Goal: Information Seeking & Learning: Check status

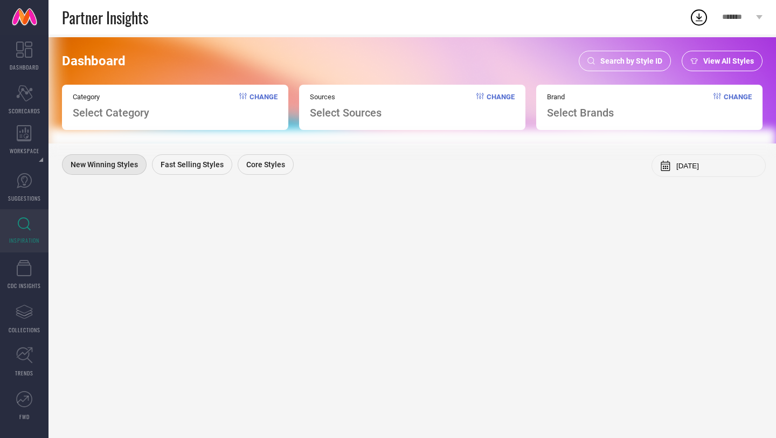
click at [602, 61] on span "Search by Style ID" at bounding box center [632, 61] width 62 height 9
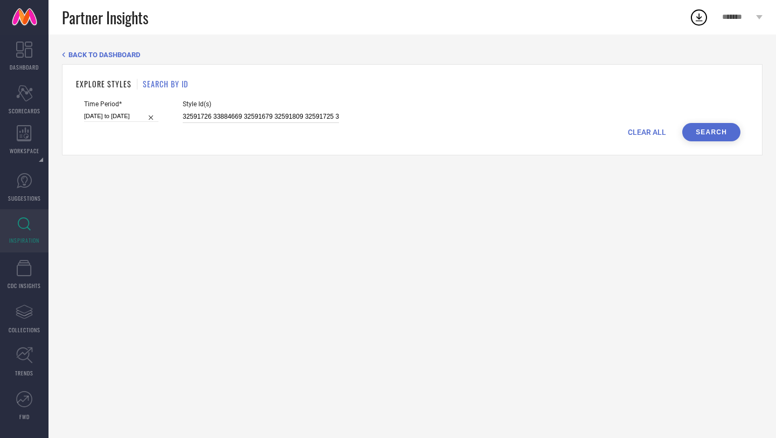
click at [295, 118] on input "32591726 33884669 32591679 32591809 32591725 31638222 32044324 32591723 3316551…" at bounding box center [261, 117] width 156 height 12
paste input "11531910 11240352 16902440 12983764 7139482 2216200 21090156 12193828 18256404 …"
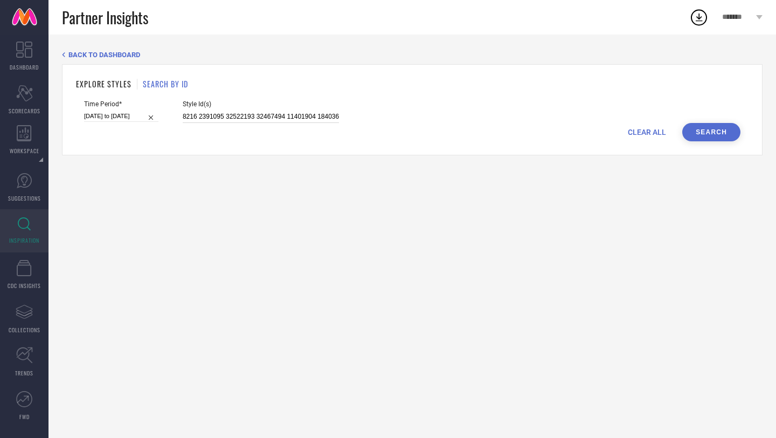
type input "11531910 11240352 16902440 12983764 7139482 2216200 21090156 12193828 18256404 …"
click at [706, 135] on button "Search" at bounding box center [712, 132] width 58 height 18
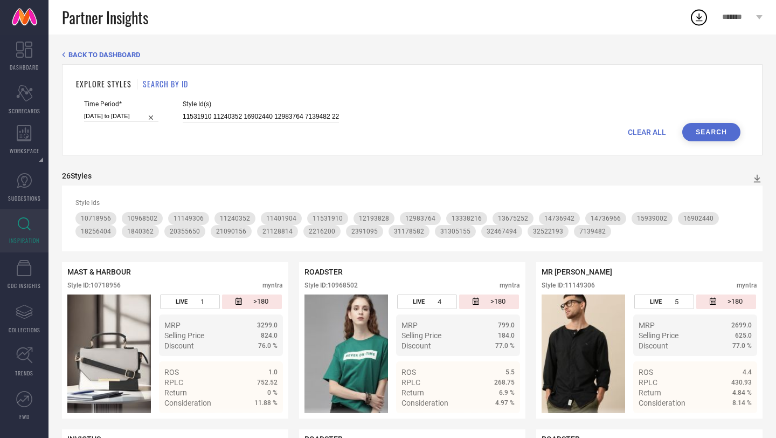
click at [124, 117] on input "[DATE] to [DATE]" at bounding box center [121, 116] width 74 height 11
select select "8"
select select "2025"
select select "9"
select select "2025"
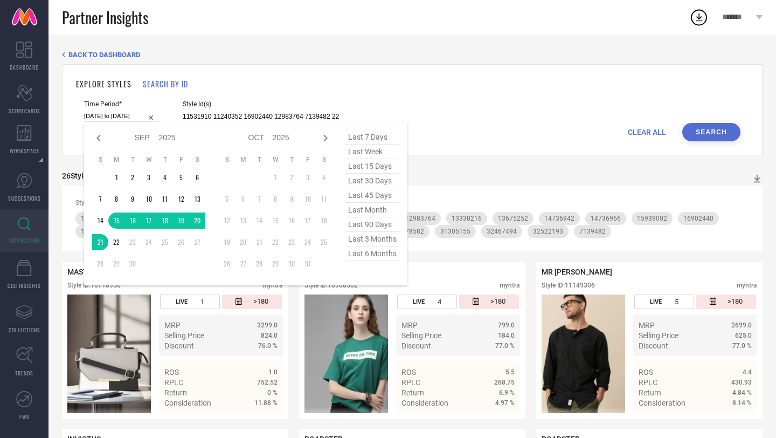
click at [370, 141] on span "last 7 days" at bounding box center [373, 137] width 54 height 15
type input "[DATE] to [DATE]"
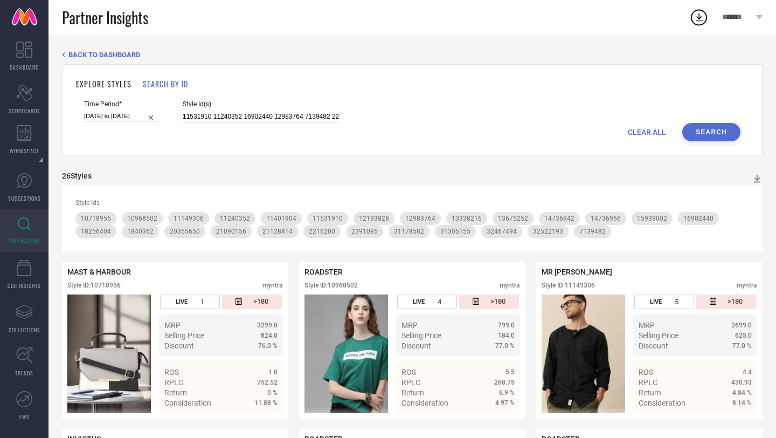
click at [708, 136] on button "Search" at bounding box center [712, 132] width 58 height 18
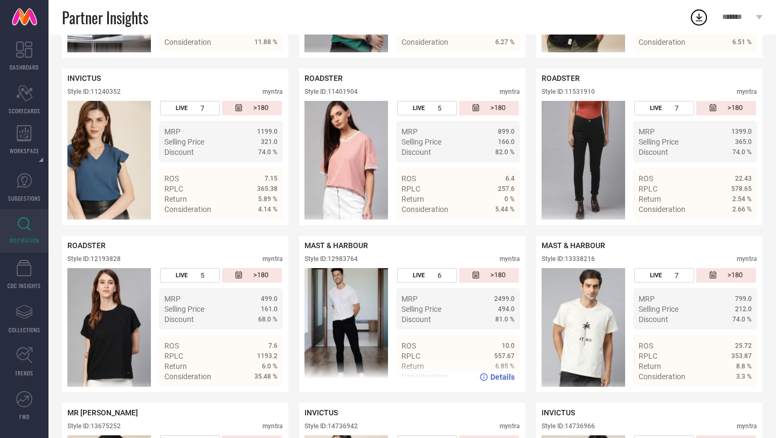
scroll to position [378, 0]
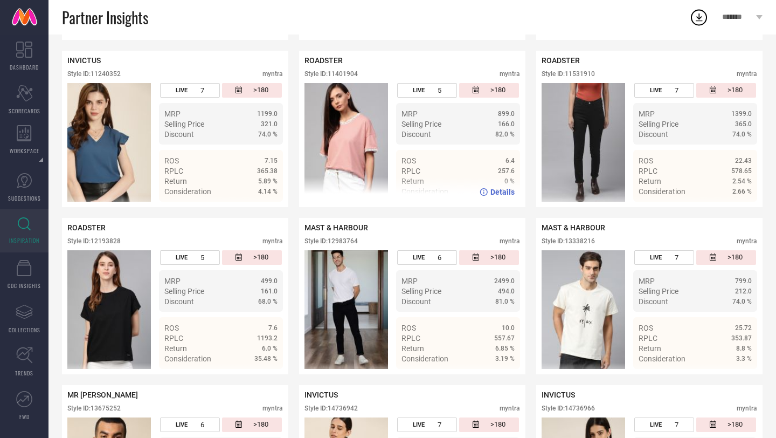
click at [347, 75] on div "Style ID: 11401904" at bounding box center [331, 74] width 53 height 8
copy div "11401904"
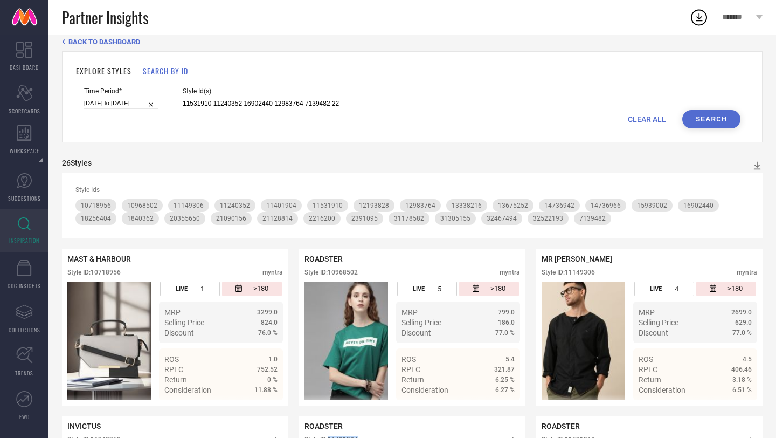
scroll to position [0, 0]
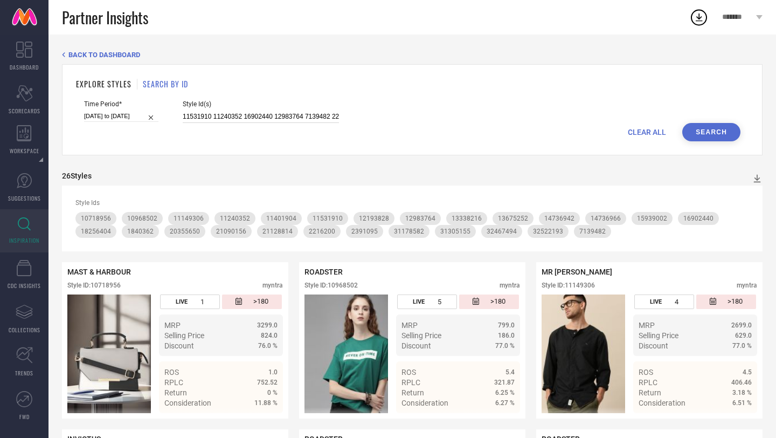
click at [318, 111] on input "11531910 11240352 16902440 12983764 7139482 2216200 21090156 12193828 18256404 …" at bounding box center [261, 117] width 156 height 12
paste input "11531910 11240352 16902440 12983764 7139482 2216200 21090156 12193828 18256404 …"
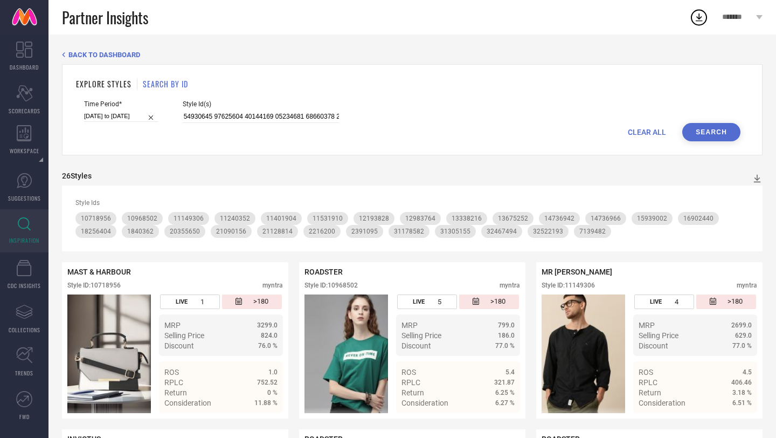
click at [713, 130] on button "Search" at bounding box center [712, 132] width 58 height 18
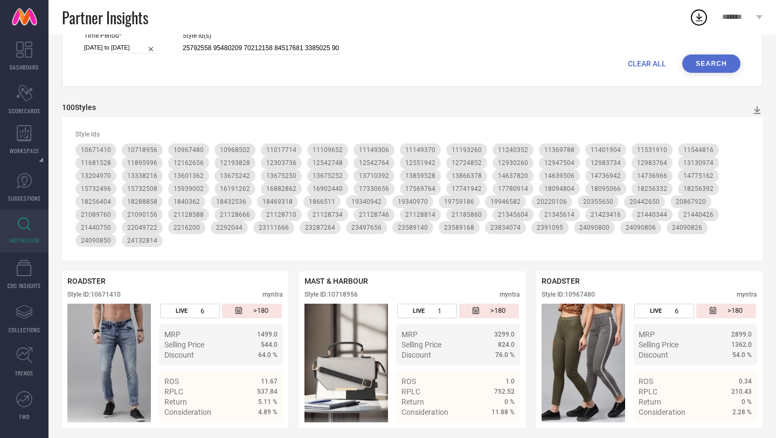
scroll to position [0, 0]
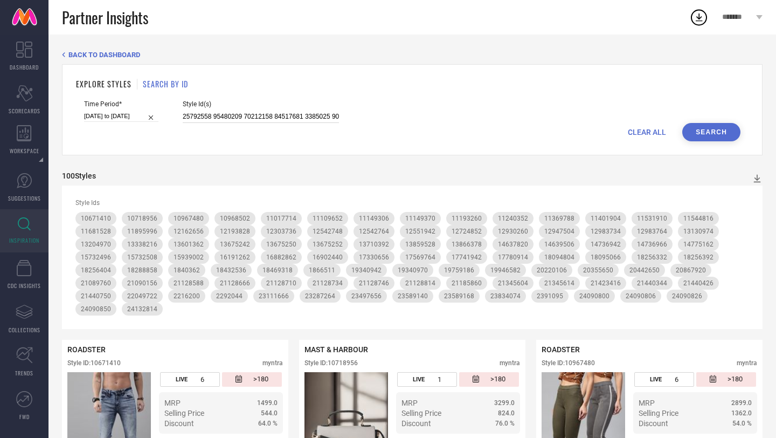
click at [288, 112] on input at bounding box center [261, 117] width 156 height 12
paste input
type input "11531910"
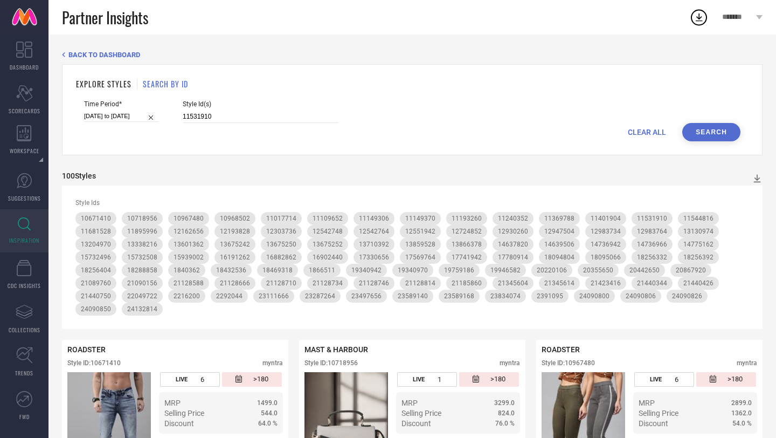
click at [708, 135] on button "Search" at bounding box center [712, 132] width 58 height 18
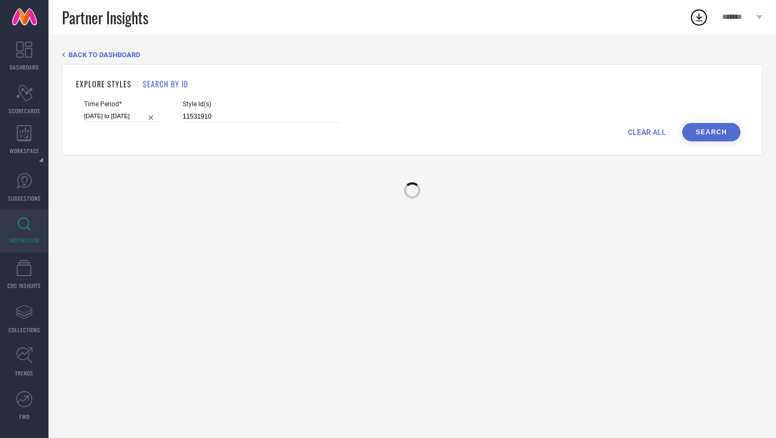
select select "8"
select select "2025"
select select "9"
select select "2025"
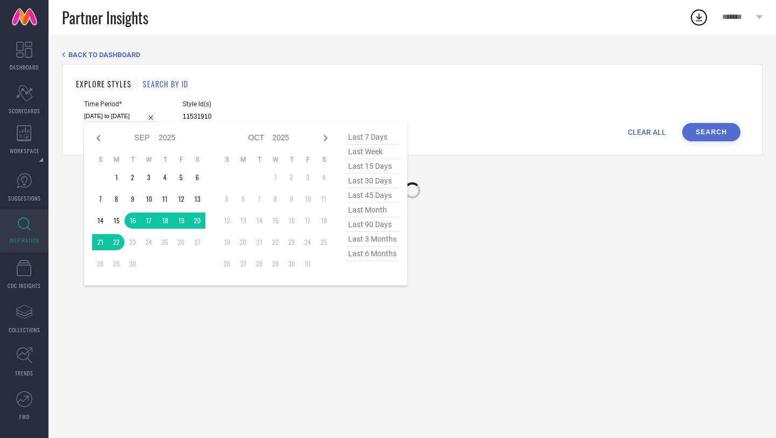
click at [111, 115] on input "[DATE] to [DATE]" at bounding box center [121, 116] width 74 height 11
click at [380, 225] on span "last 90 days" at bounding box center [373, 224] width 54 height 15
type input "[DATE] to [DATE]"
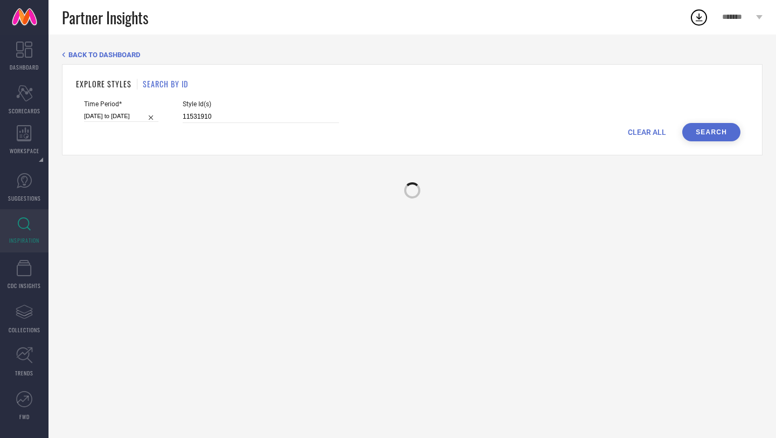
click at [709, 129] on button "Search" at bounding box center [712, 132] width 58 height 18
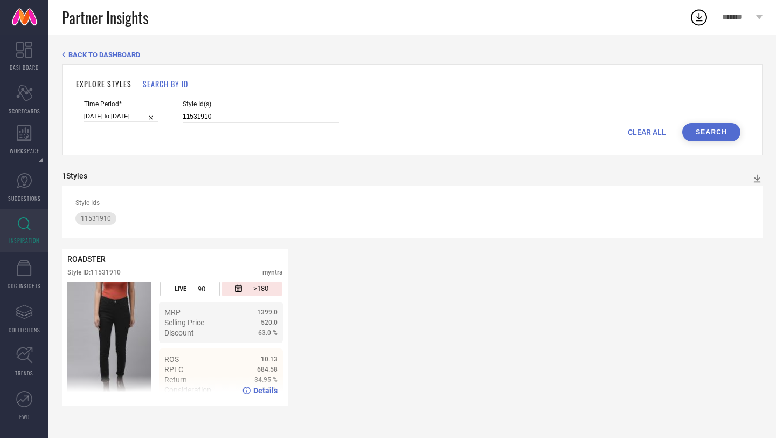
click at [248, 390] on icon at bounding box center [247, 391] width 8 height 8
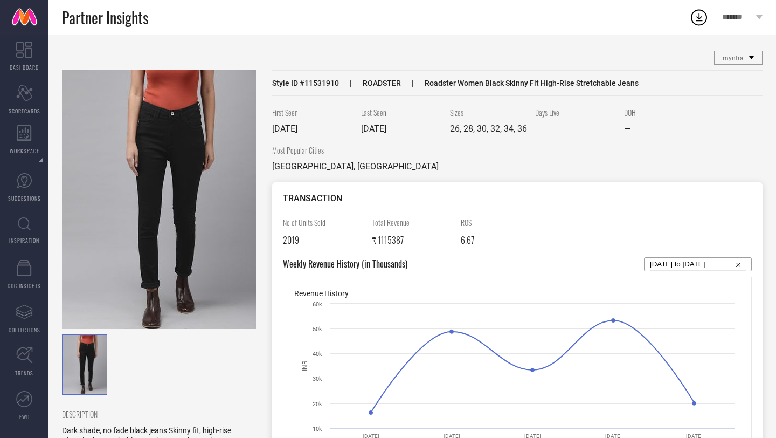
click at [694, 268] on input "26-08-2025 to 24-09-2025" at bounding box center [698, 264] width 96 height 13
select select "7"
select select "2025"
select select "8"
select select "2025"
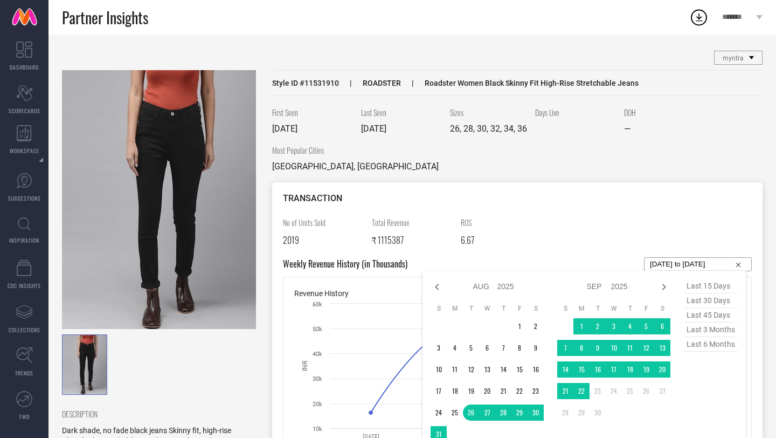
click at [718, 349] on span "last 6 months" at bounding box center [711, 344] width 54 height 15
type input "01-03-2025 to 31-08-2025"
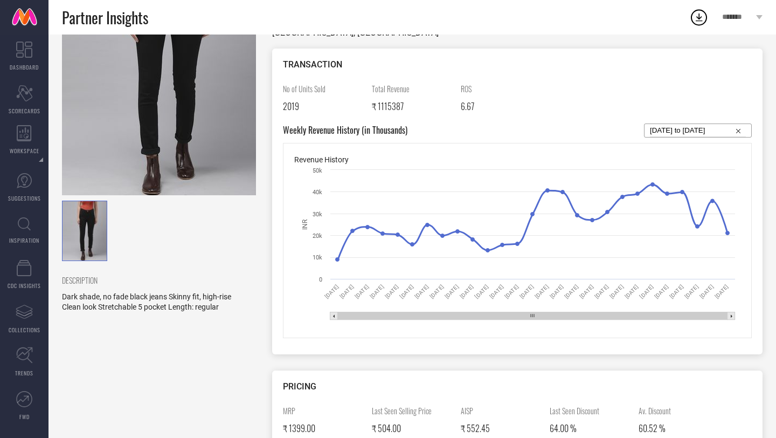
scroll to position [134, 0]
click at [690, 137] on div "No of Units Sold 2019 Total Revenue ₹ 1115387 ROS 6.67 Weekly Revenue History (…" at bounding box center [517, 212] width 469 height 260
click at [680, 133] on input "01-03-2025 to 31-08-2025" at bounding box center [698, 129] width 96 height 13
select select "2"
select select "2025"
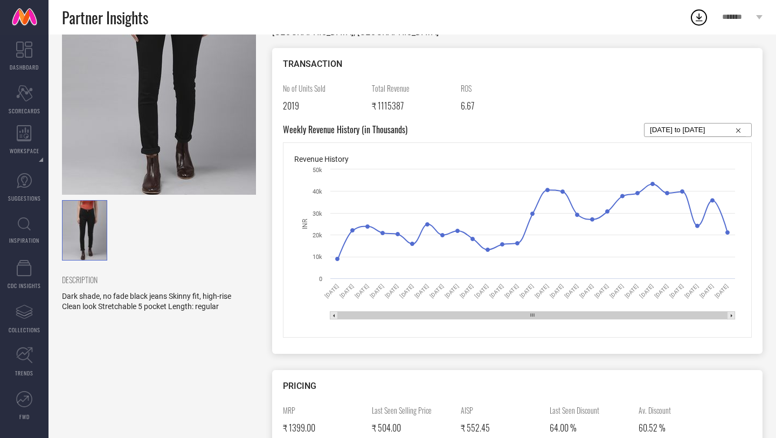
select select "3"
select select "2025"
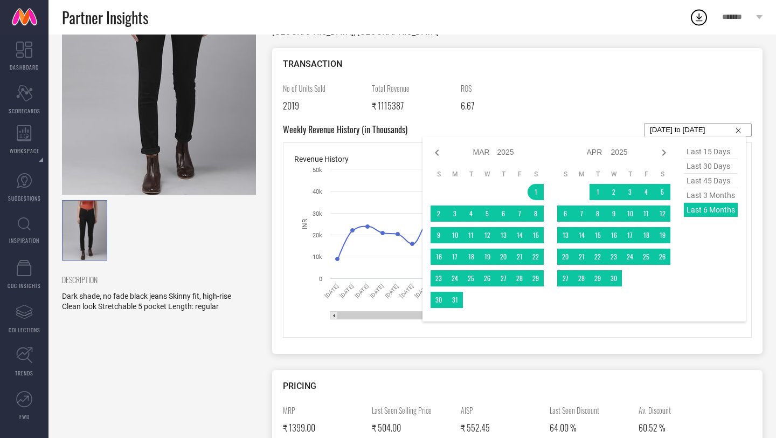
click at [705, 152] on span "last 15 days" at bounding box center [711, 151] width 54 height 15
type input "10-09-2025 to 24-09-2025"
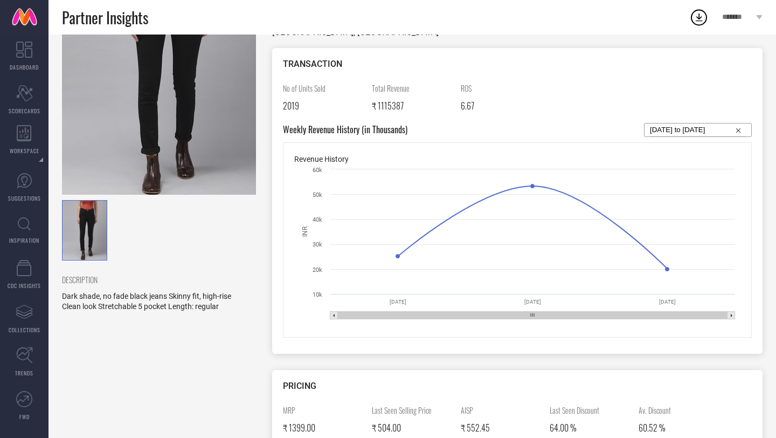
click at [689, 132] on input "10-09-2025 to 24-09-2025" at bounding box center [698, 129] width 96 height 13
select select "8"
select select "2025"
select select "9"
select select "2025"
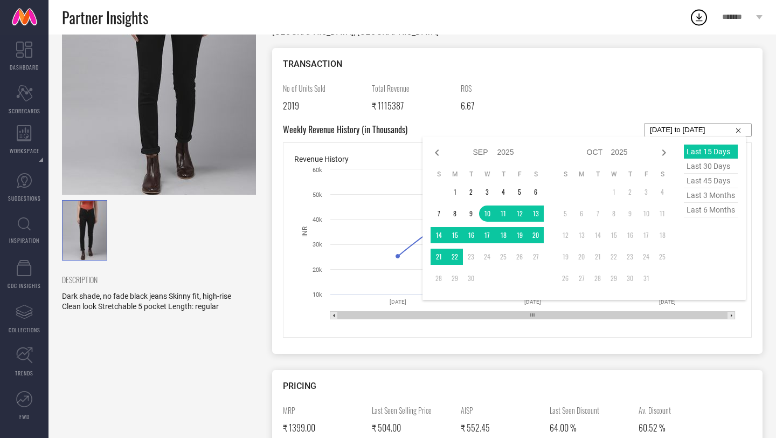
click at [713, 183] on span "last 45 days" at bounding box center [711, 181] width 54 height 15
type input "11-08-2025 to 24-09-2025"
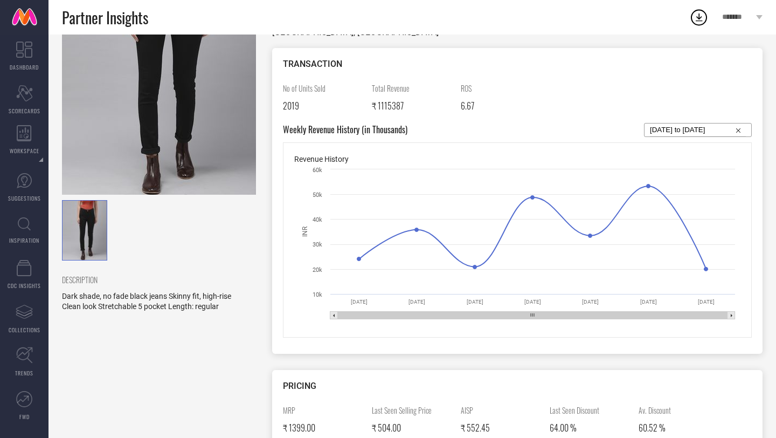
click at [691, 127] on input "11-08-2025 to 24-09-2025" at bounding box center [698, 129] width 96 height 13
select select "7"
select select "2025"
select select "8"
select select "2025"
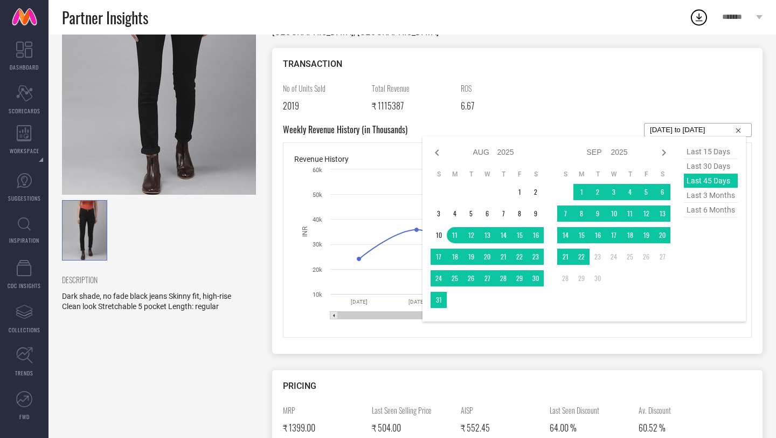
click at [715, 191] on span "last 3 months" at bounding box center [711, 195] width 54 height 15
type input "01-06-2025 to 31-08-2025"
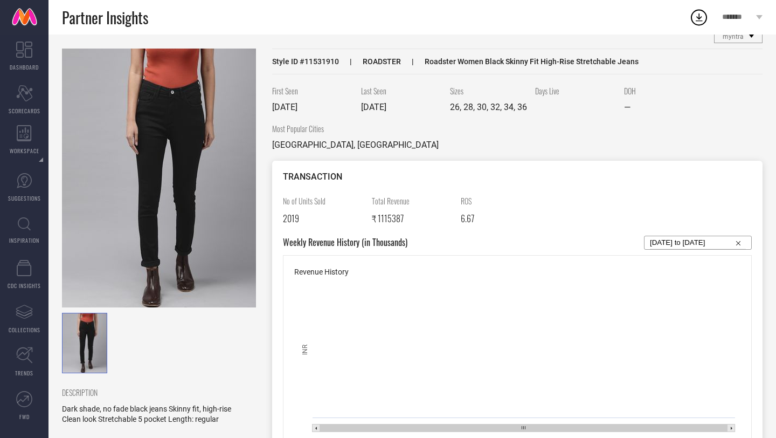
scroll to position [0, 0]
